Goal: Find specific page/section: Find specific page/section

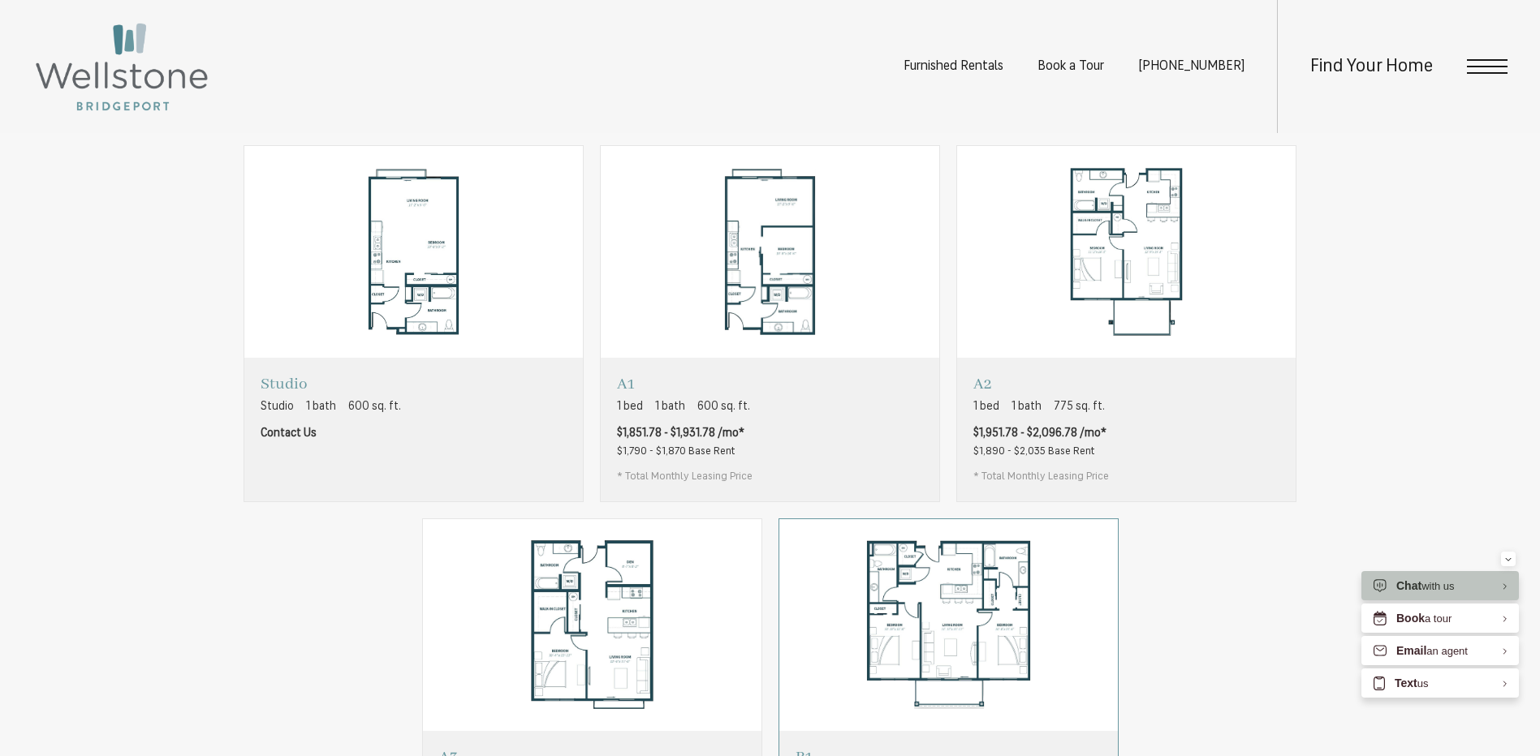
scroll to position [1187, 0]
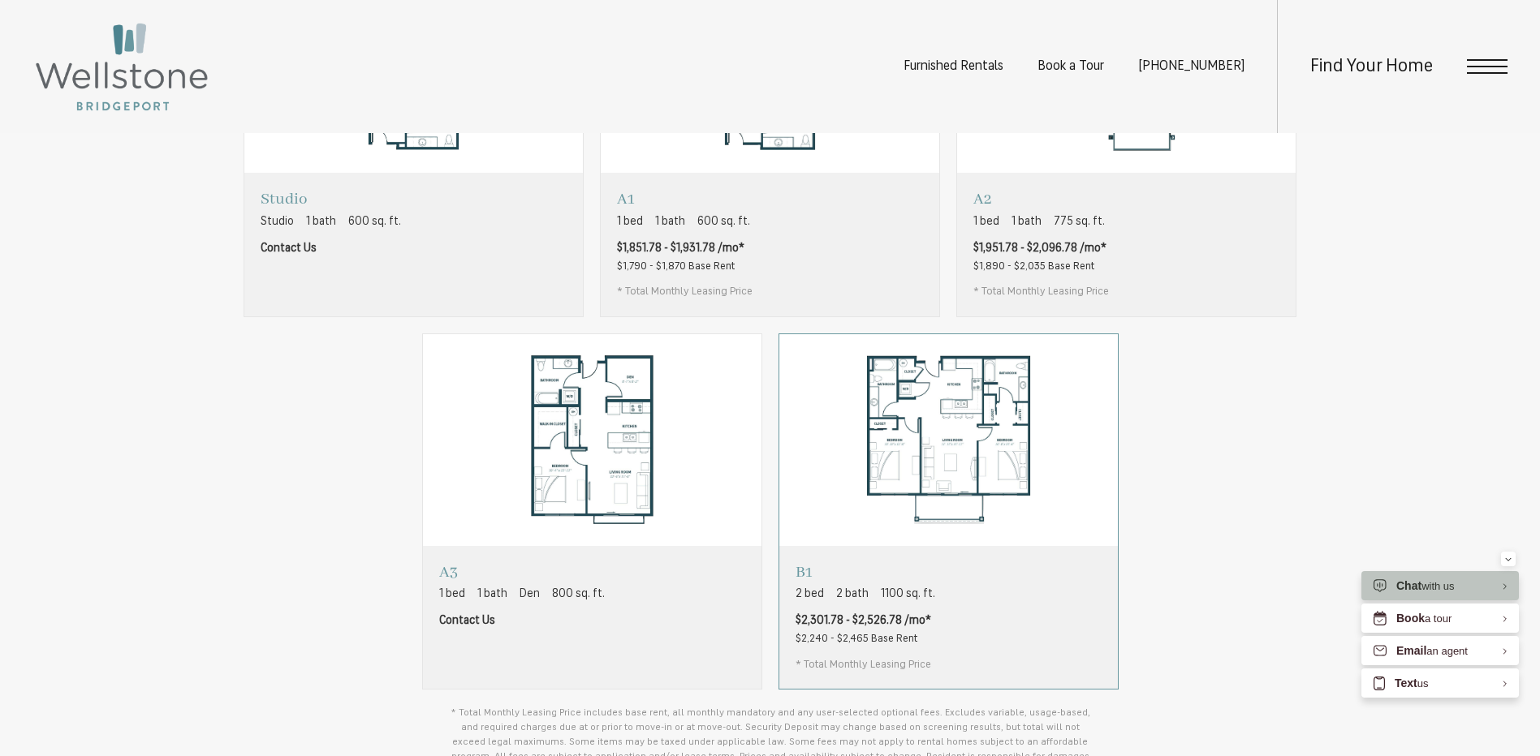
click at [931, 621] on div "B1 2 bed 2 bath 1100 sq. ft. $2,301.78 - $2,526.78 /mo* $2,240 - $2,465 Base Re…" at bounding box center [948, 617] width 338 height 143
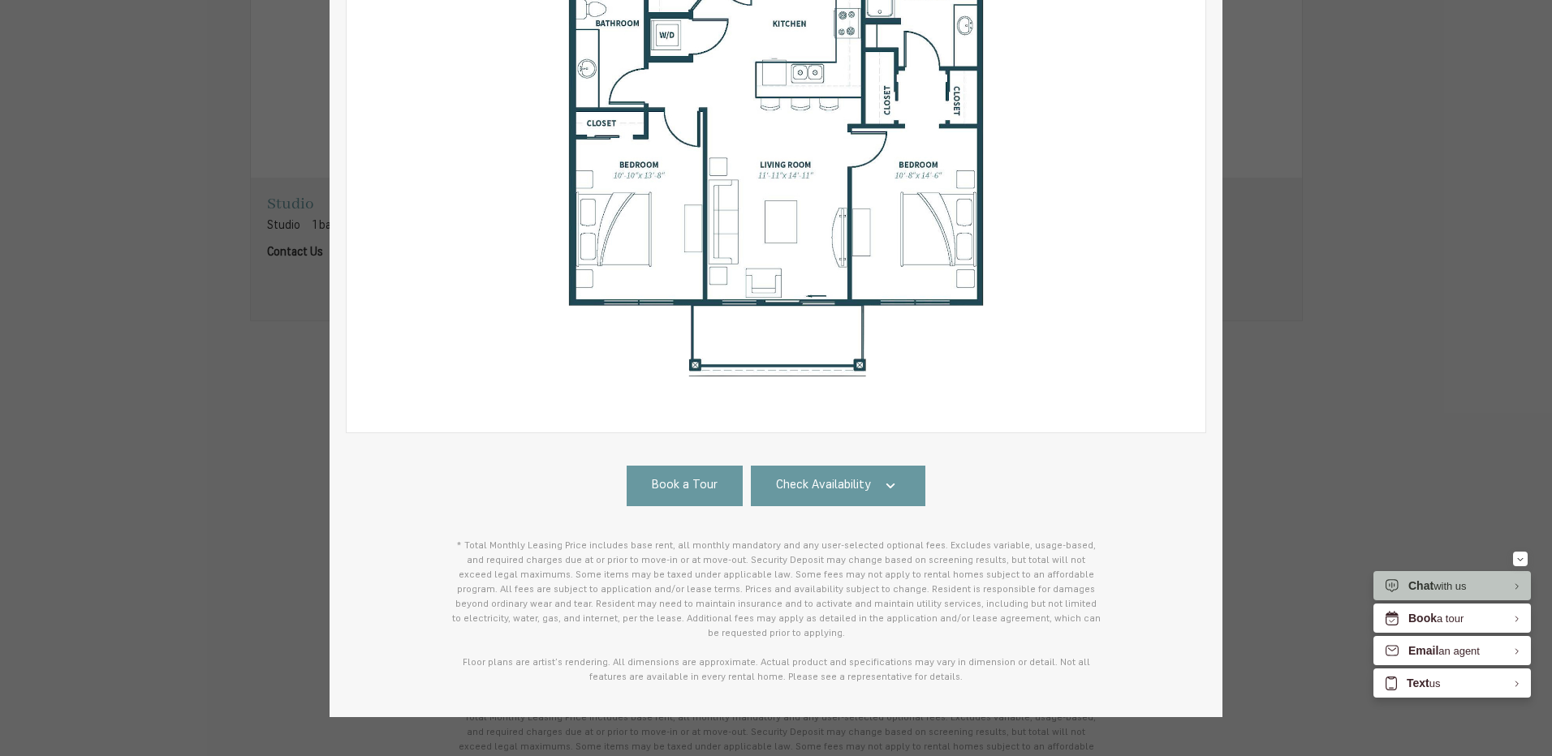
scroll to position [312, 0]
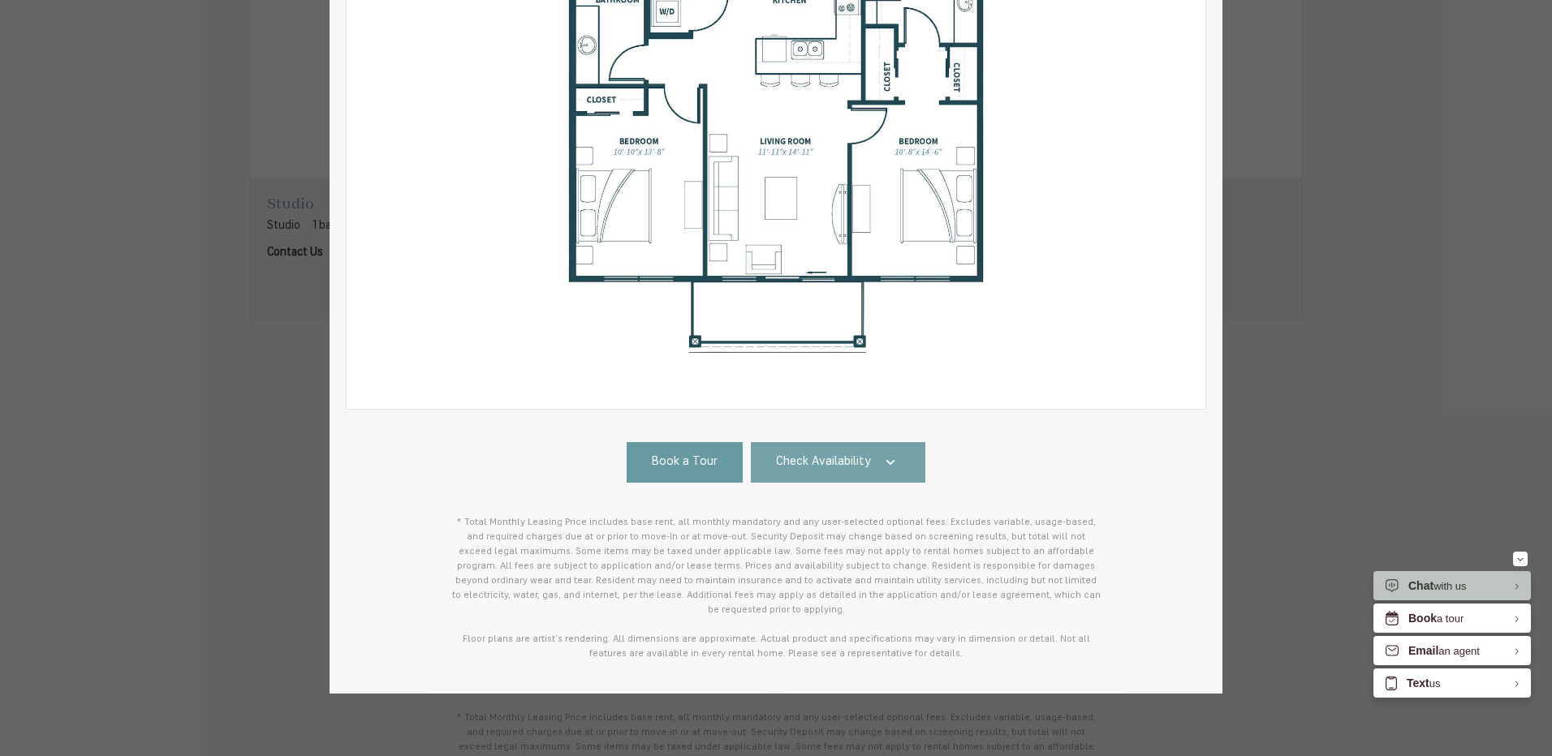
click at [881, 463] on icon at bounding box center [890, 462] width 19 height 19
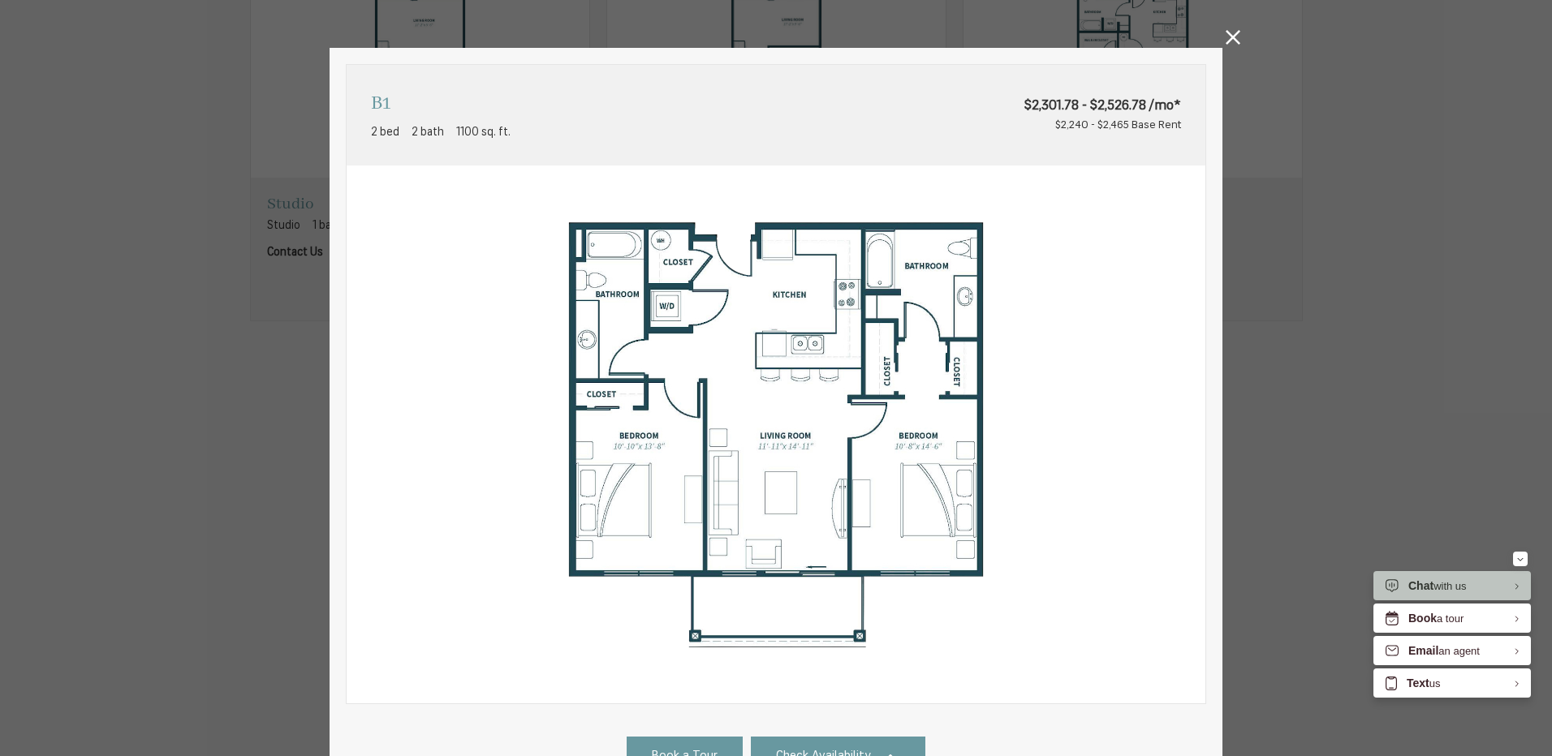
scroll to position [0, 0]
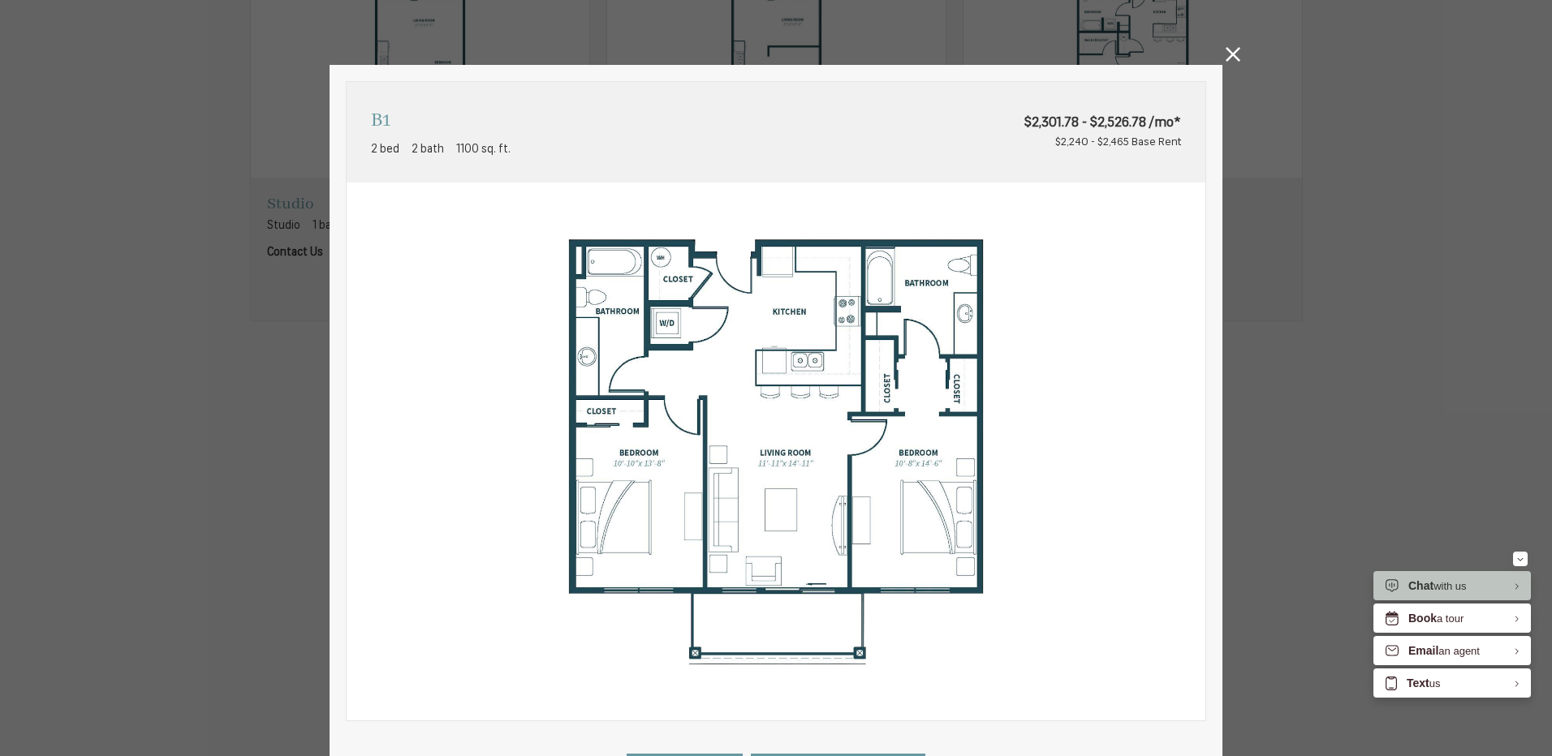
drag, startPoint x: 1226, startPoint y: 51, endPoint x: 884, endPoint y: 549, distance: 604.6
click at [1226, 53] on icon at bounding box center [1232, 54] width 15 height 15
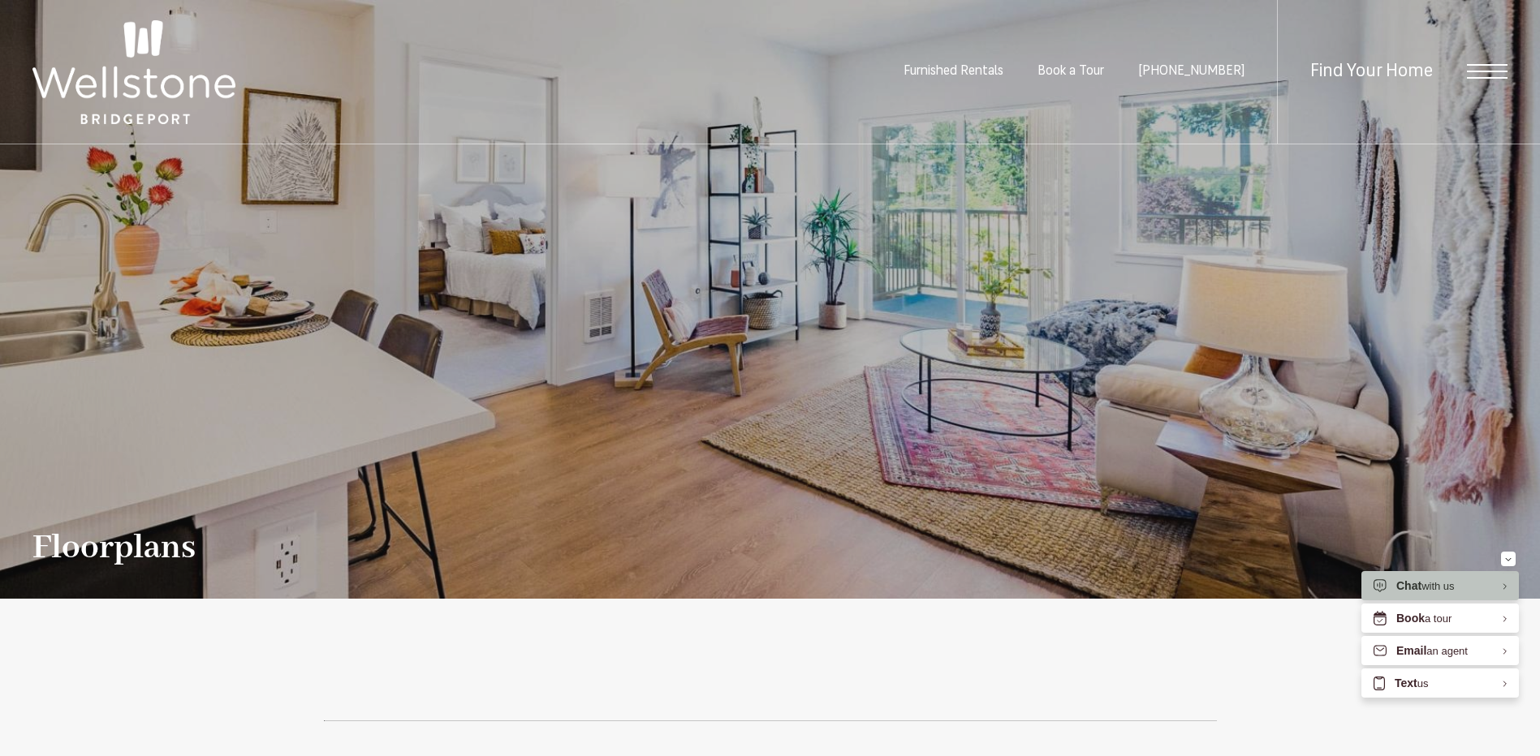
click at [141, 98] on img at bounding box center [133, 72] width 203 height 104
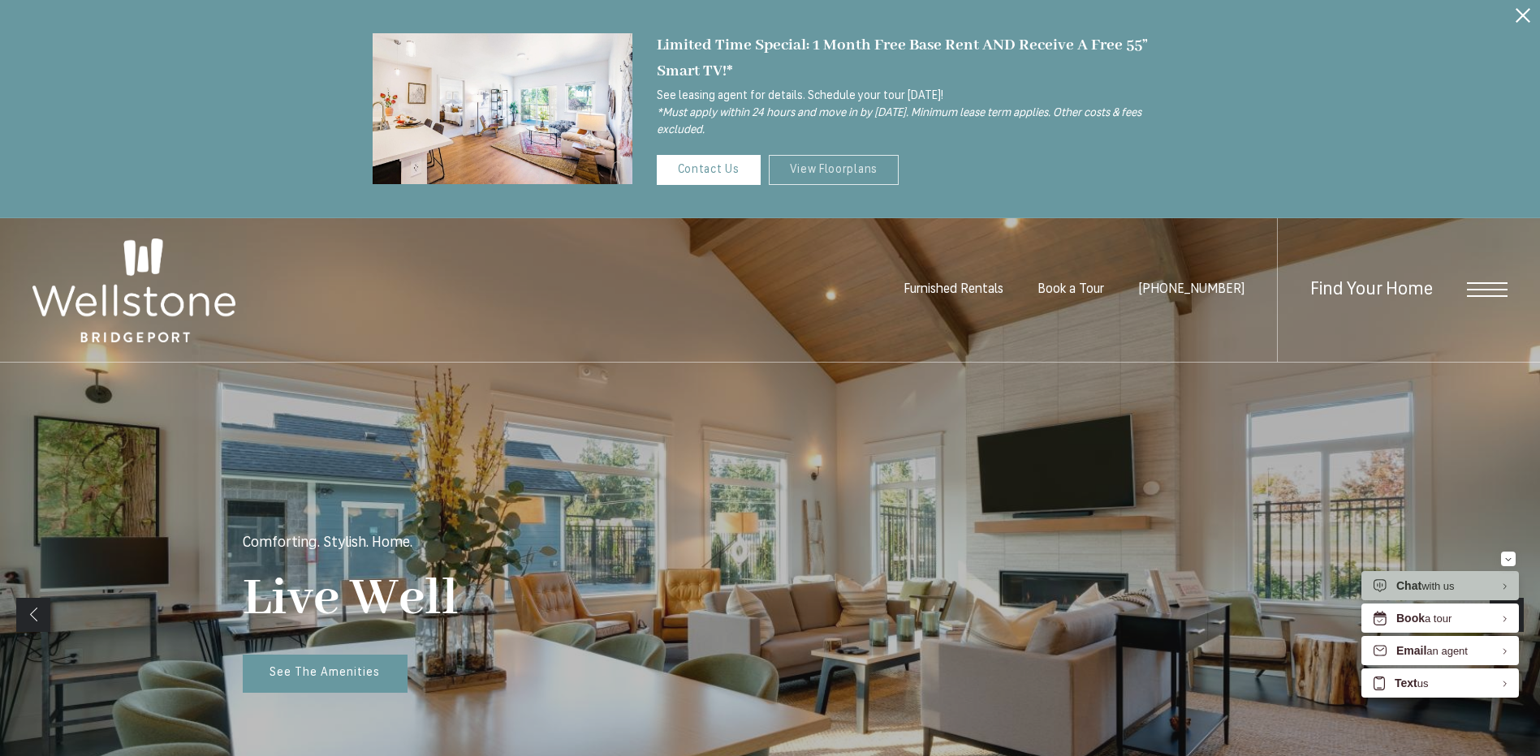
drag, startPoint x: 844, startPoint y: 162, endPoint x: 867, endPoint y: 162, distance: 22.7
click at [842, 162] on link "View Floorplans" at bounding box center [834, 170] width 131 height 30
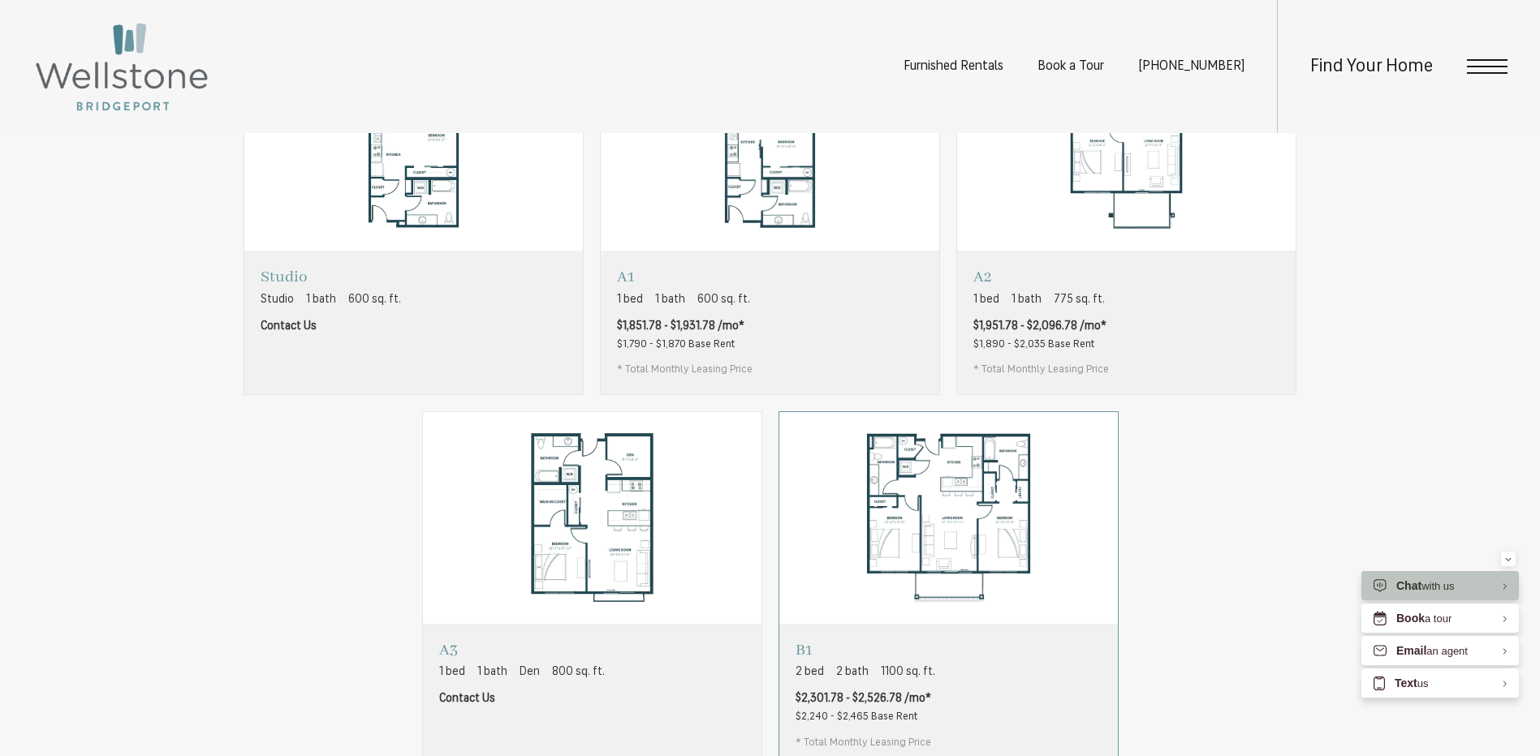
scroll to position [1217, 0]
